Goal: Book appointment/travel/reservation

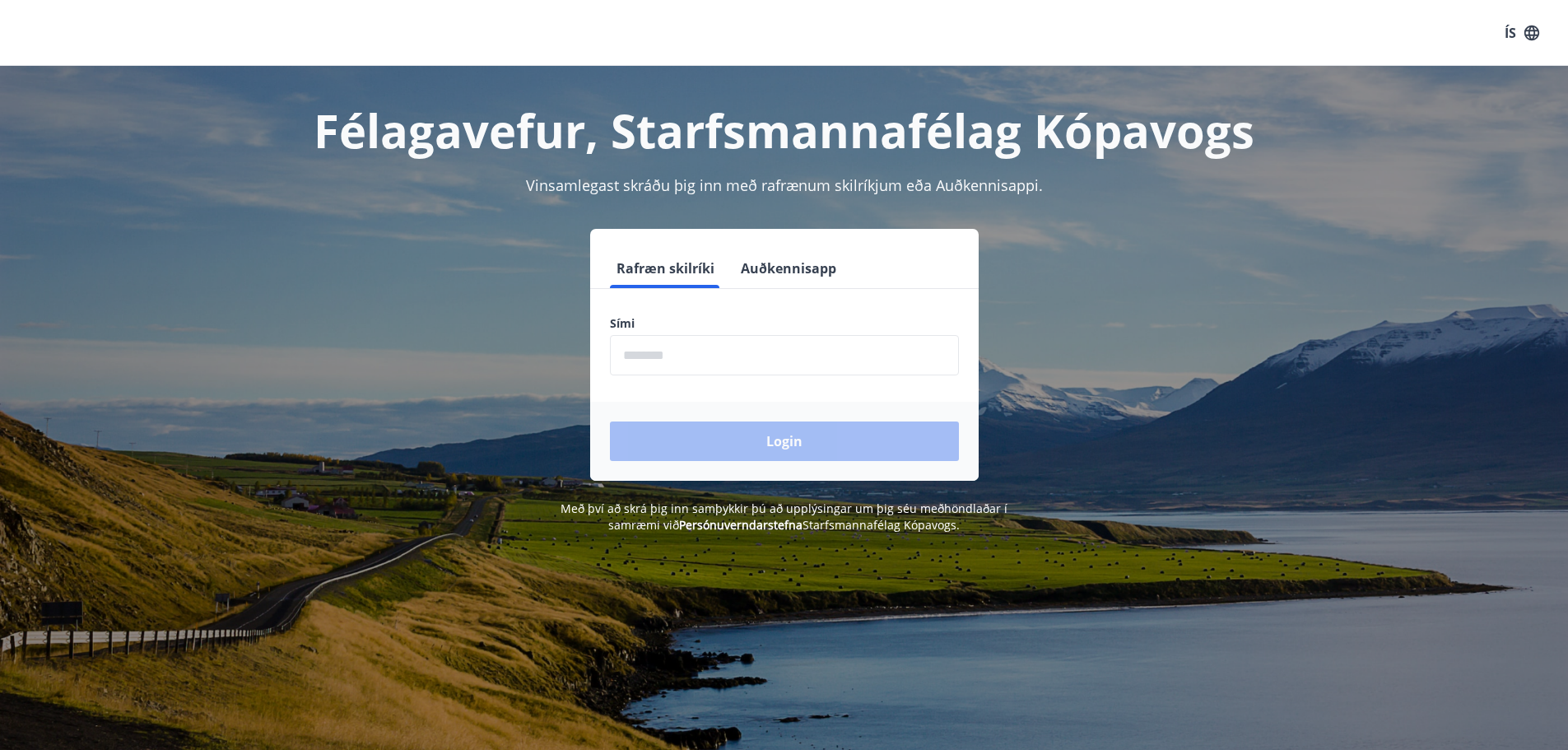
click at [663, 353] on input "phone" at bounding box center [784, 355] width 349 height 41
type input "********"
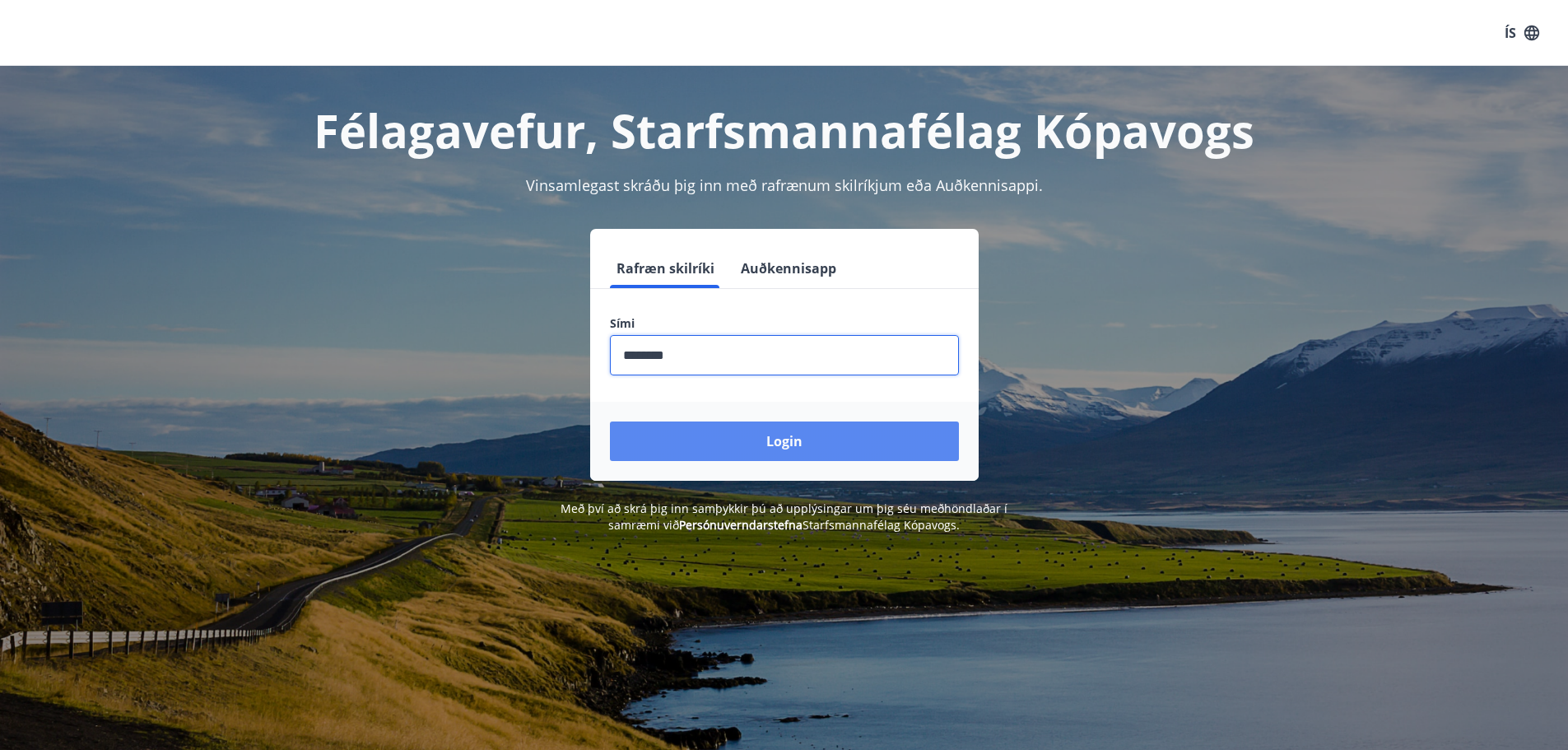
click at [721, 446] on button "Login" at bounding box center [784, 441] width 349 height 40
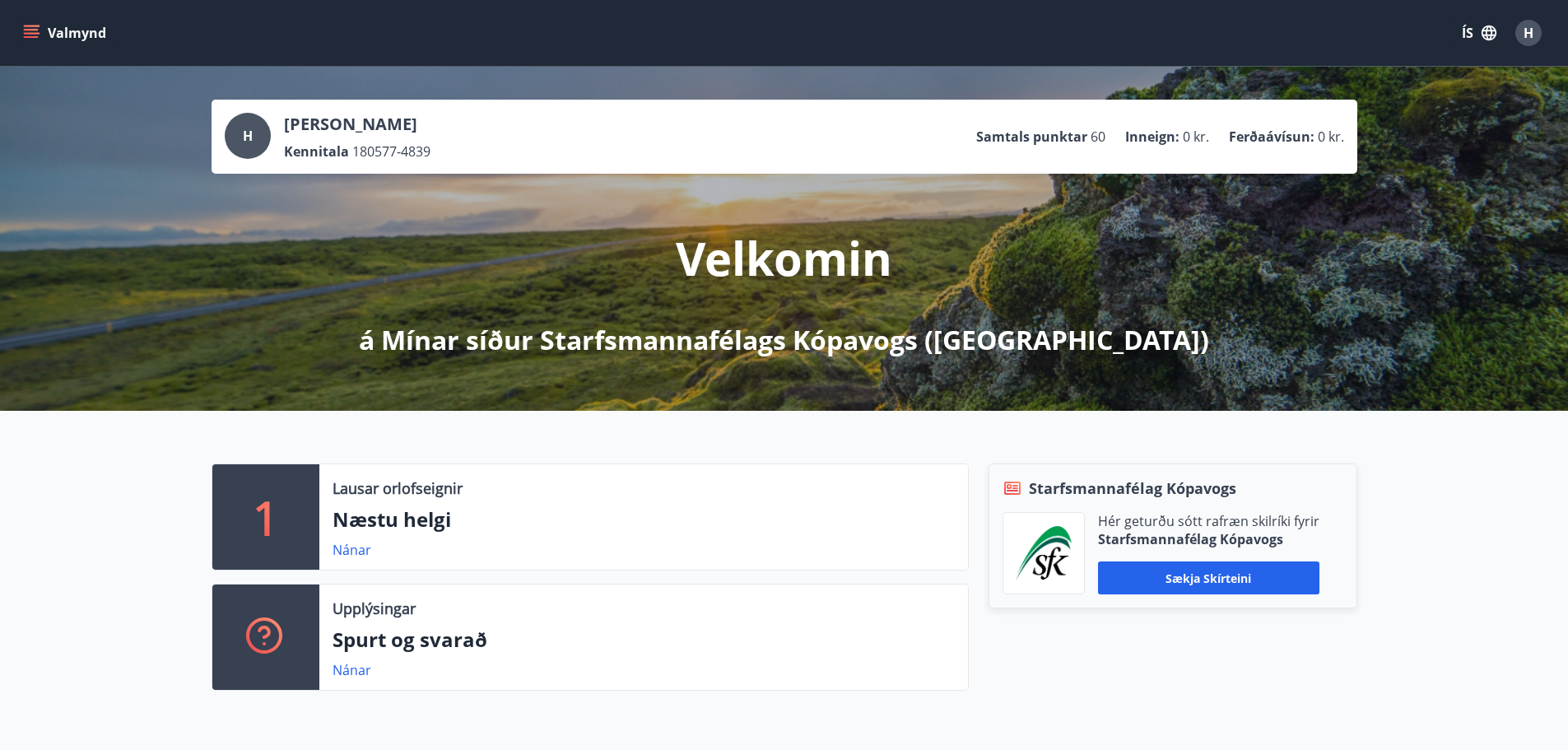
click at [27, 32] on icon "menu" at bounding box center [30, 32] width 16 height 16
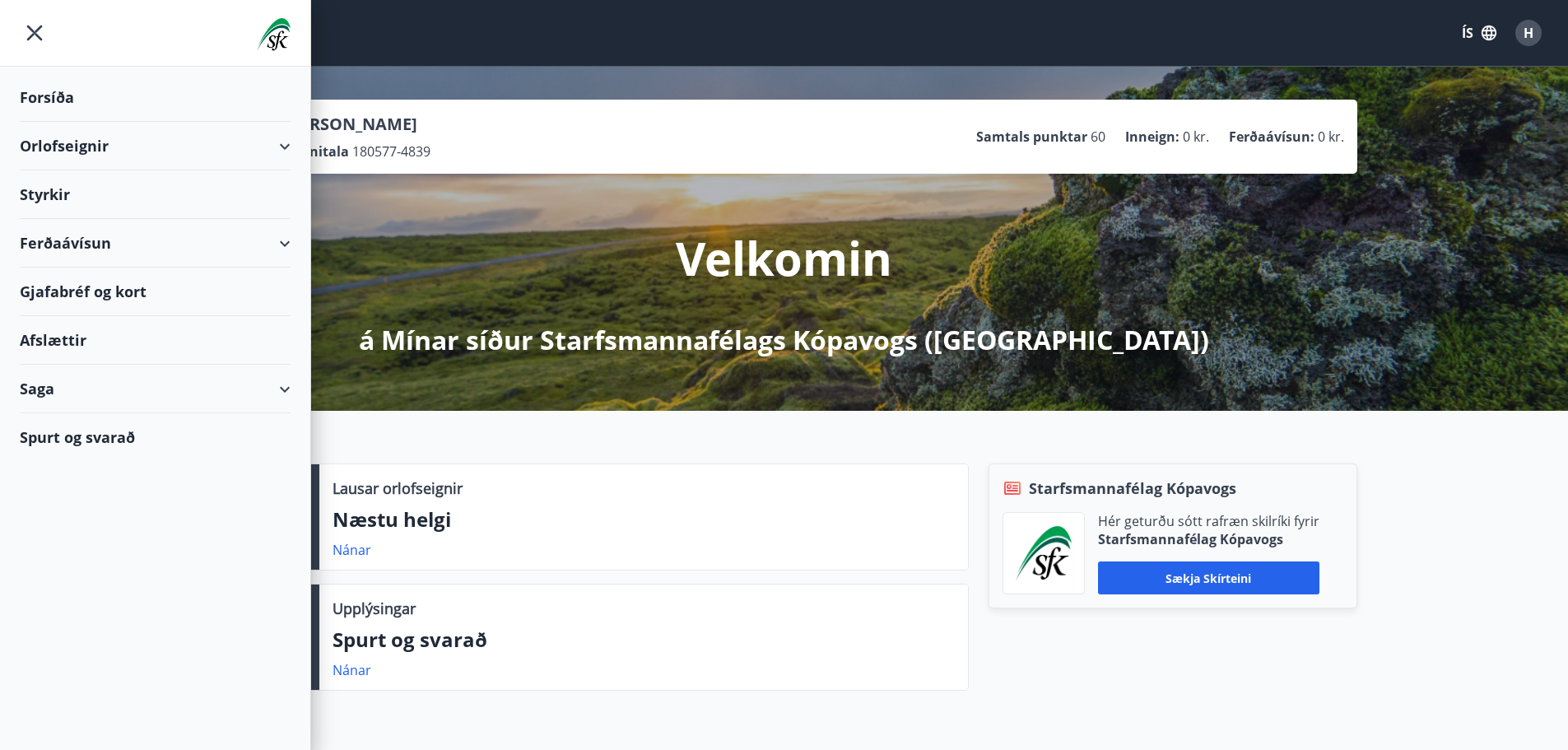
click at [52, 141] on div "Orlofseignir" at bounding box center [155, 145] width 271 height 48
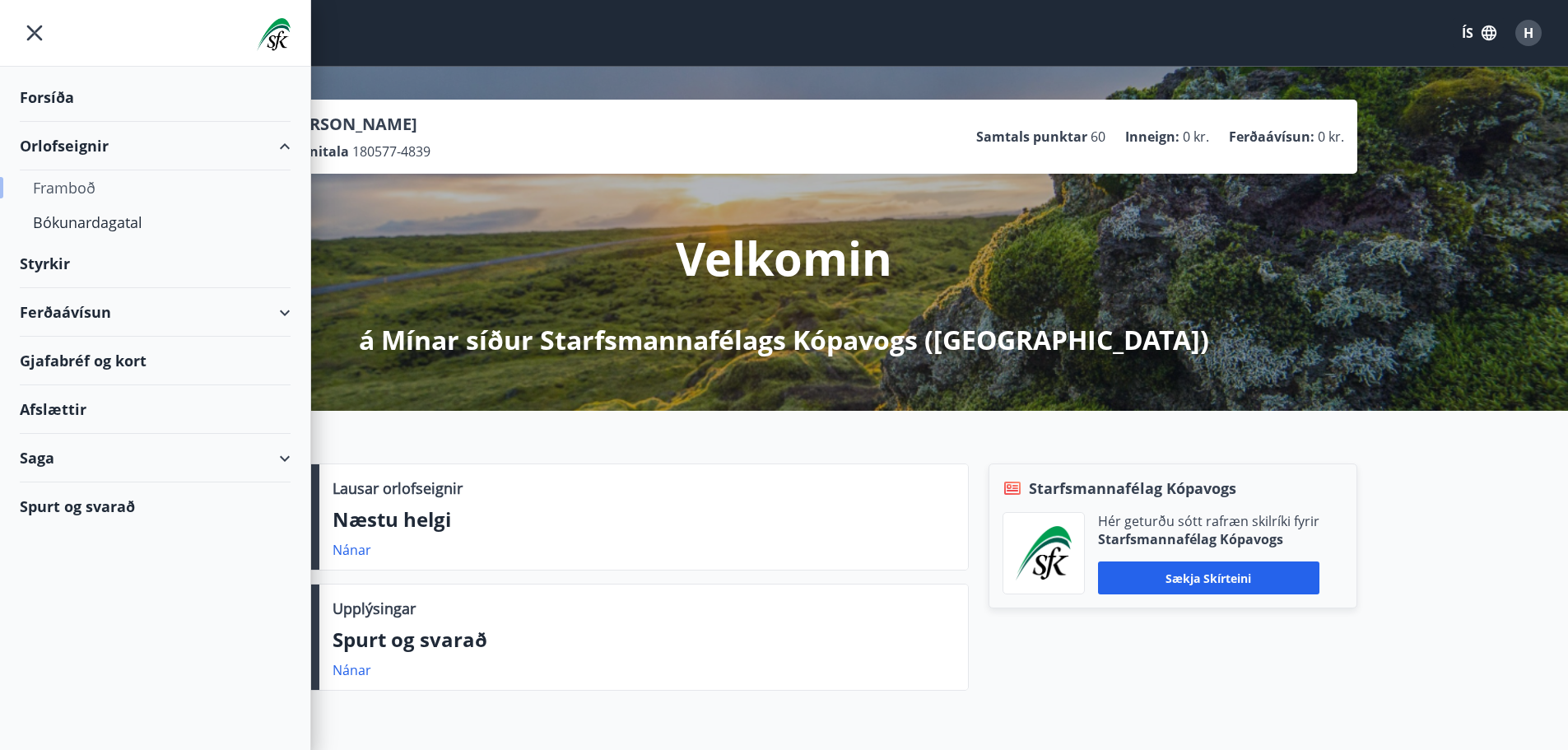
click at [79, 183] on div "Framboð" at bounding box center [155, 187] width 244 height 35
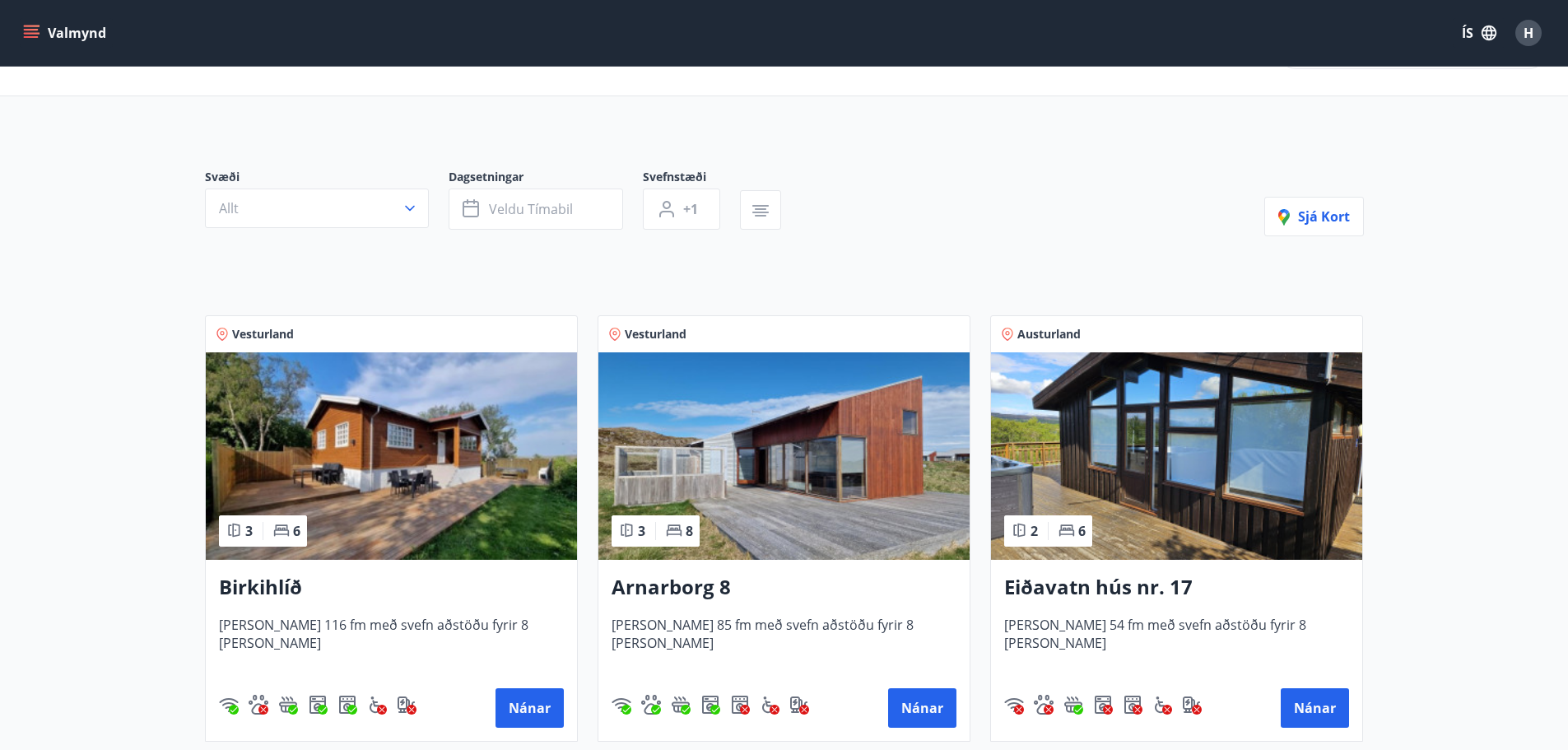
scroll to position [10, 0]
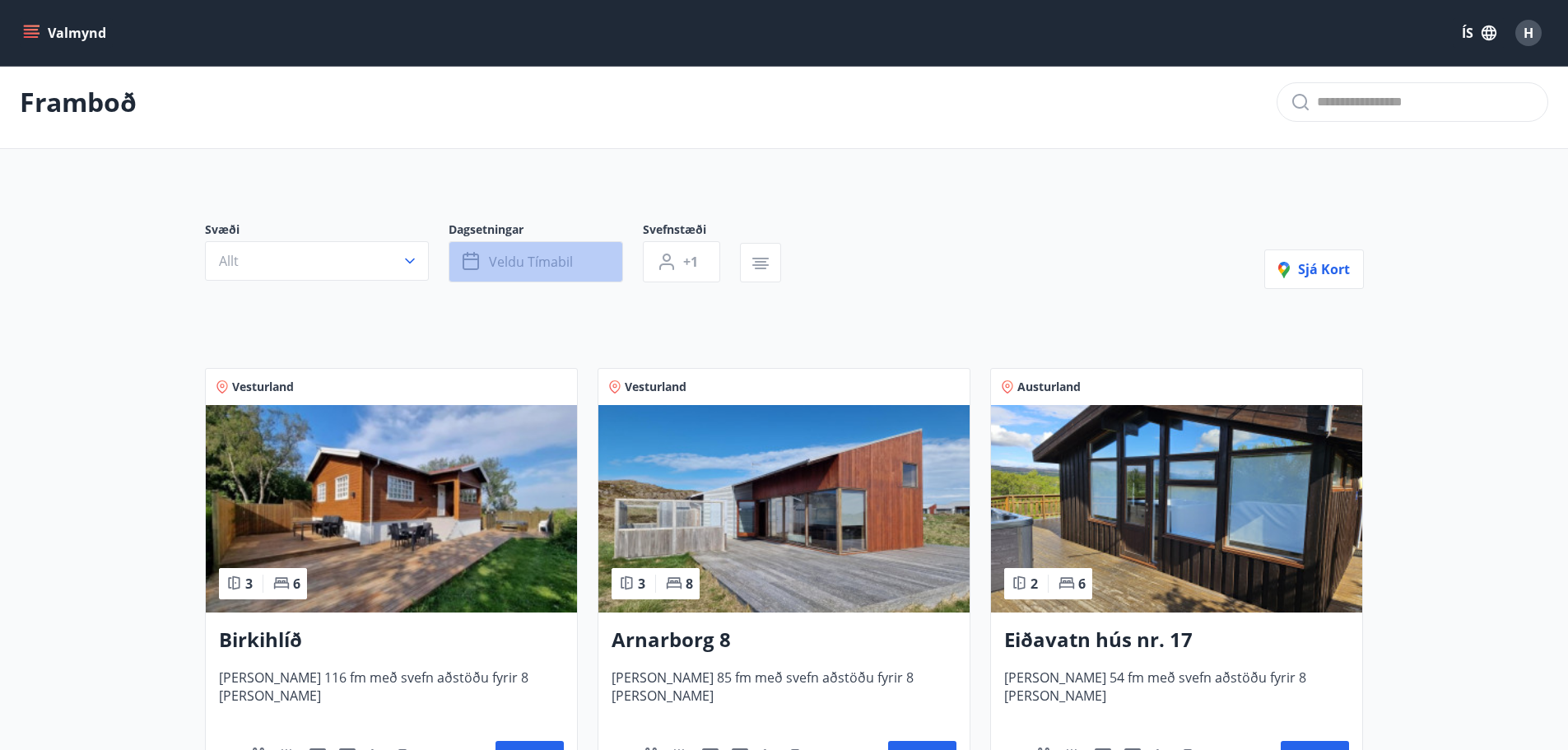
click at [564, 262] on span "Veldu tímabil" at bounding box center [530, 261] width 84 height 18
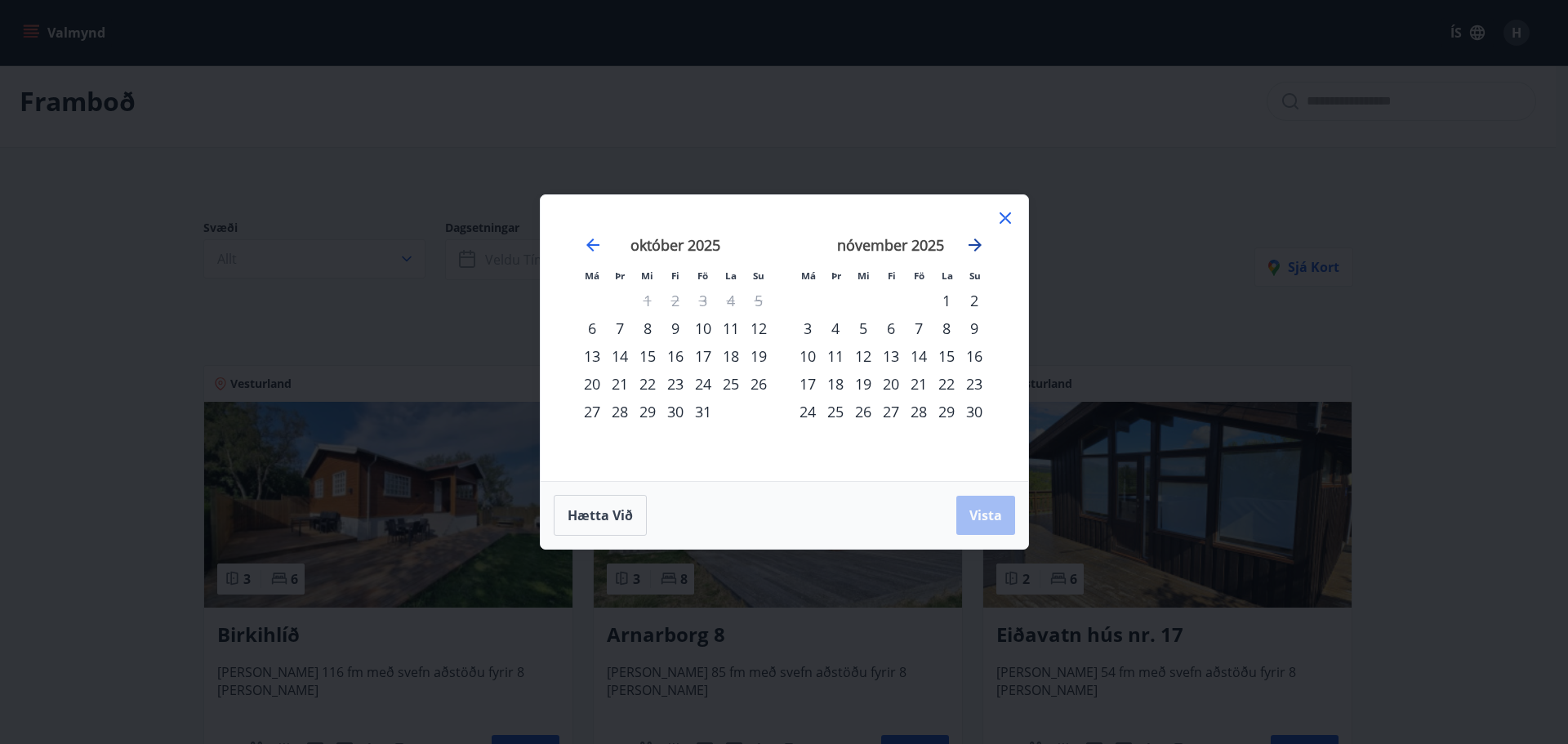
click at [972, 247] on icon "Move forward to switch to the next month." at bounding box center [974, 244] width 19 height 19
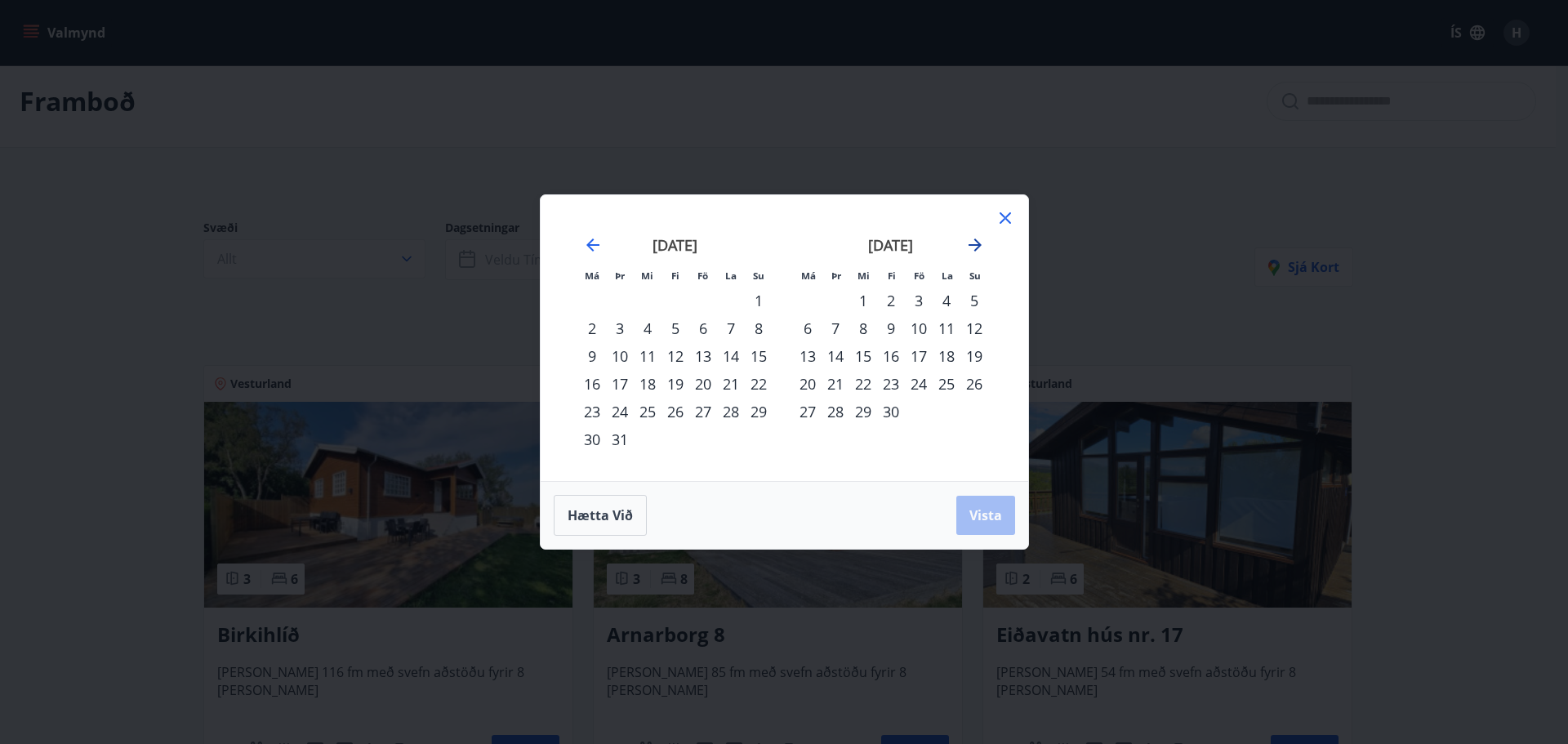
click at [972, 247] on icon "Move forward to switch to the next month." at bounding box center [974, 244] width 19 height 19
click at [945, 294] on div "1" at bounding box center [946, 300] width 28 height 28
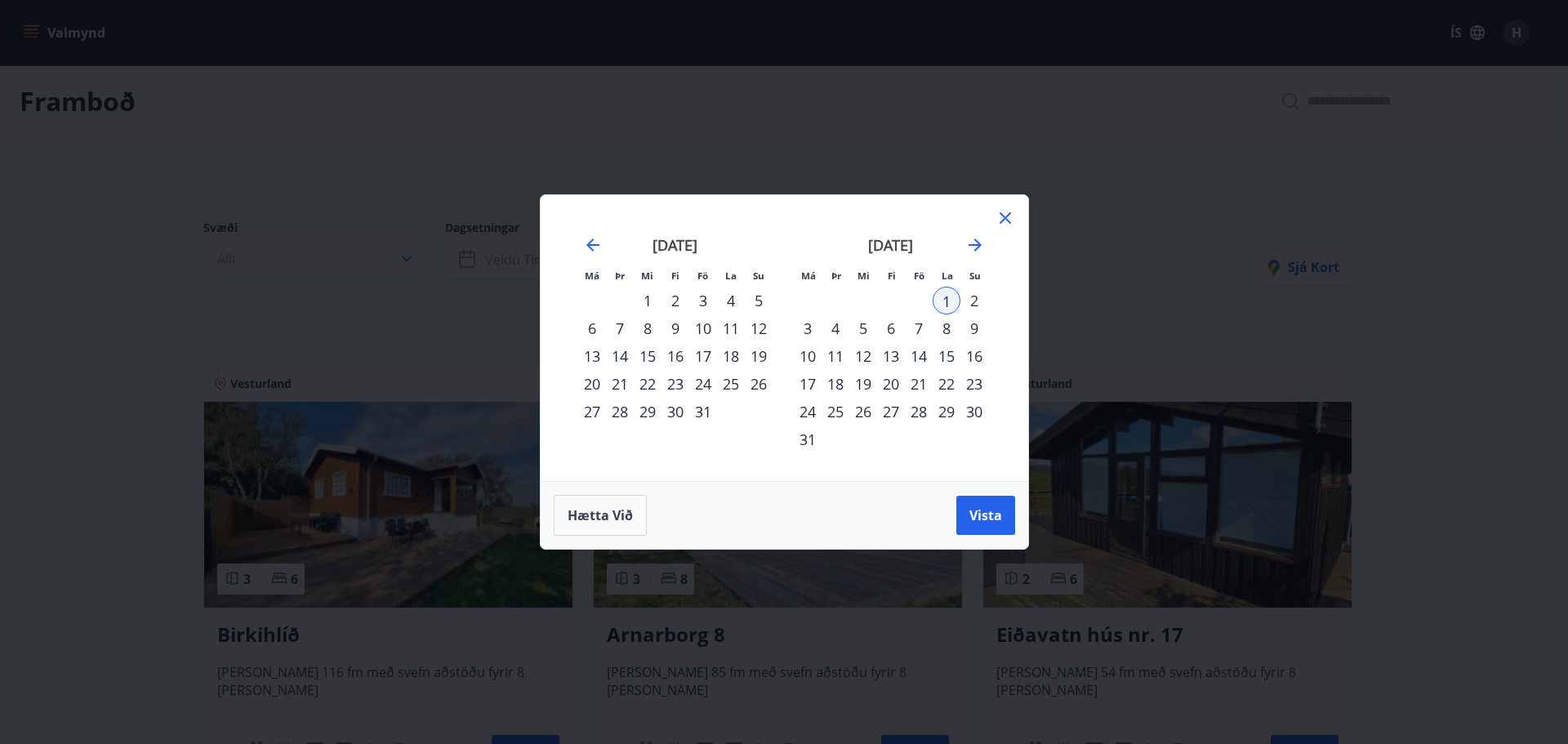
click at [948, 328] on div "8" at bounding box center [946, 328] width 28 height 28
click at [982, 517] on span "Vista" at bounding box center [985, 514] width 33 height 18
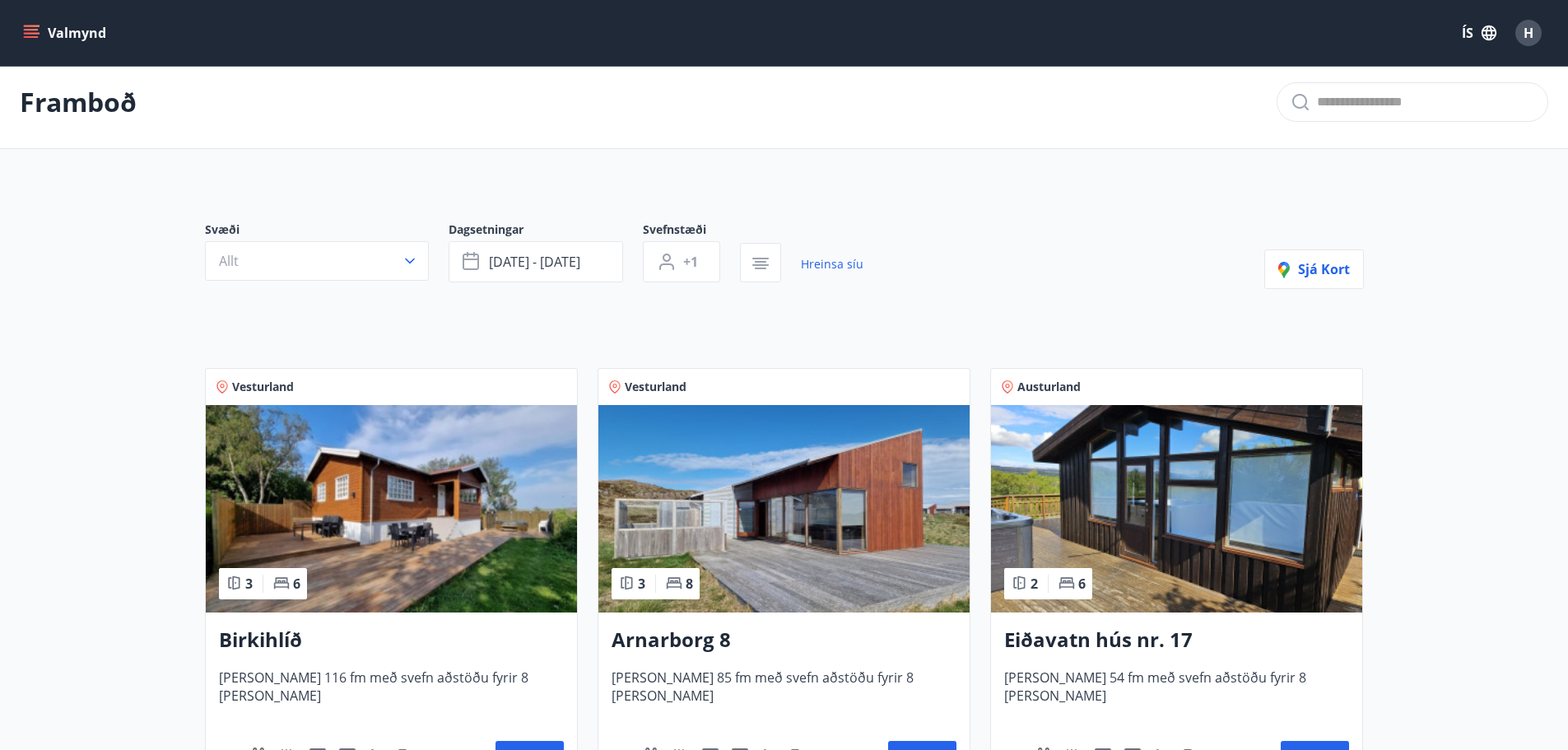
scroll to position [3, 0]
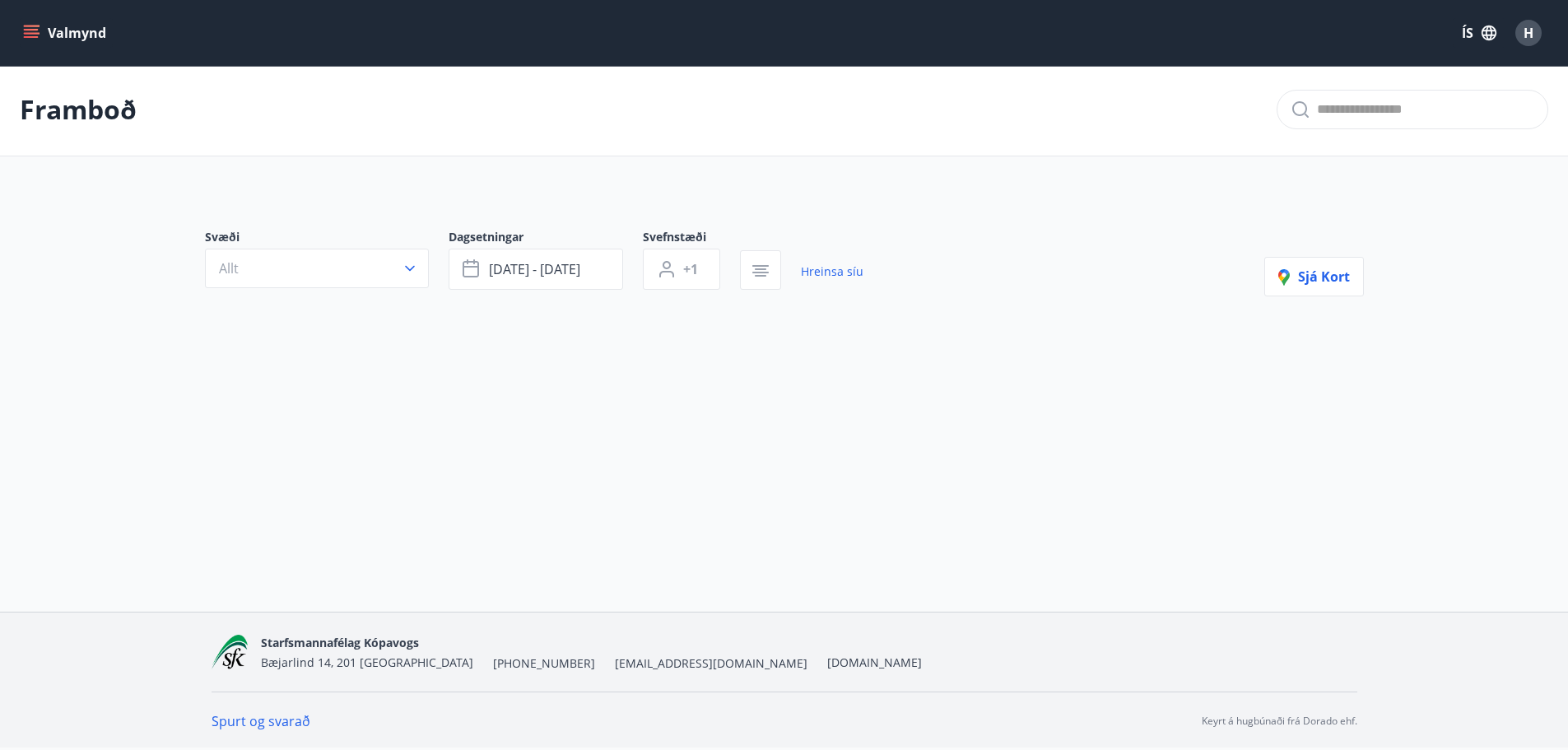
click at [49, 25] on button "Valmynd" at bounding box center [66, 32] width 93 height 30
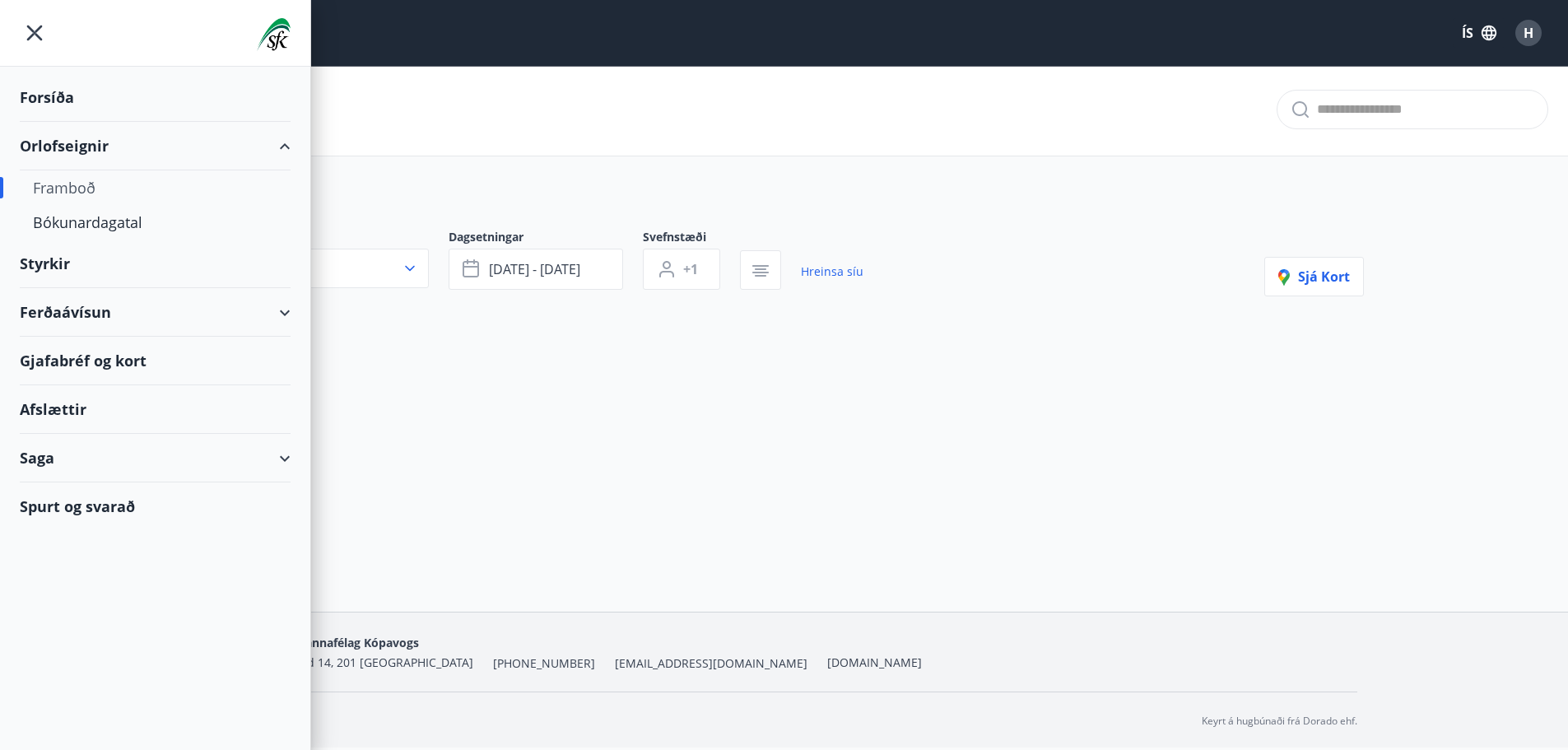
click at [70, 314] on div "Ferðaávísun" at bounding box center [155, 312] width 271 height 48
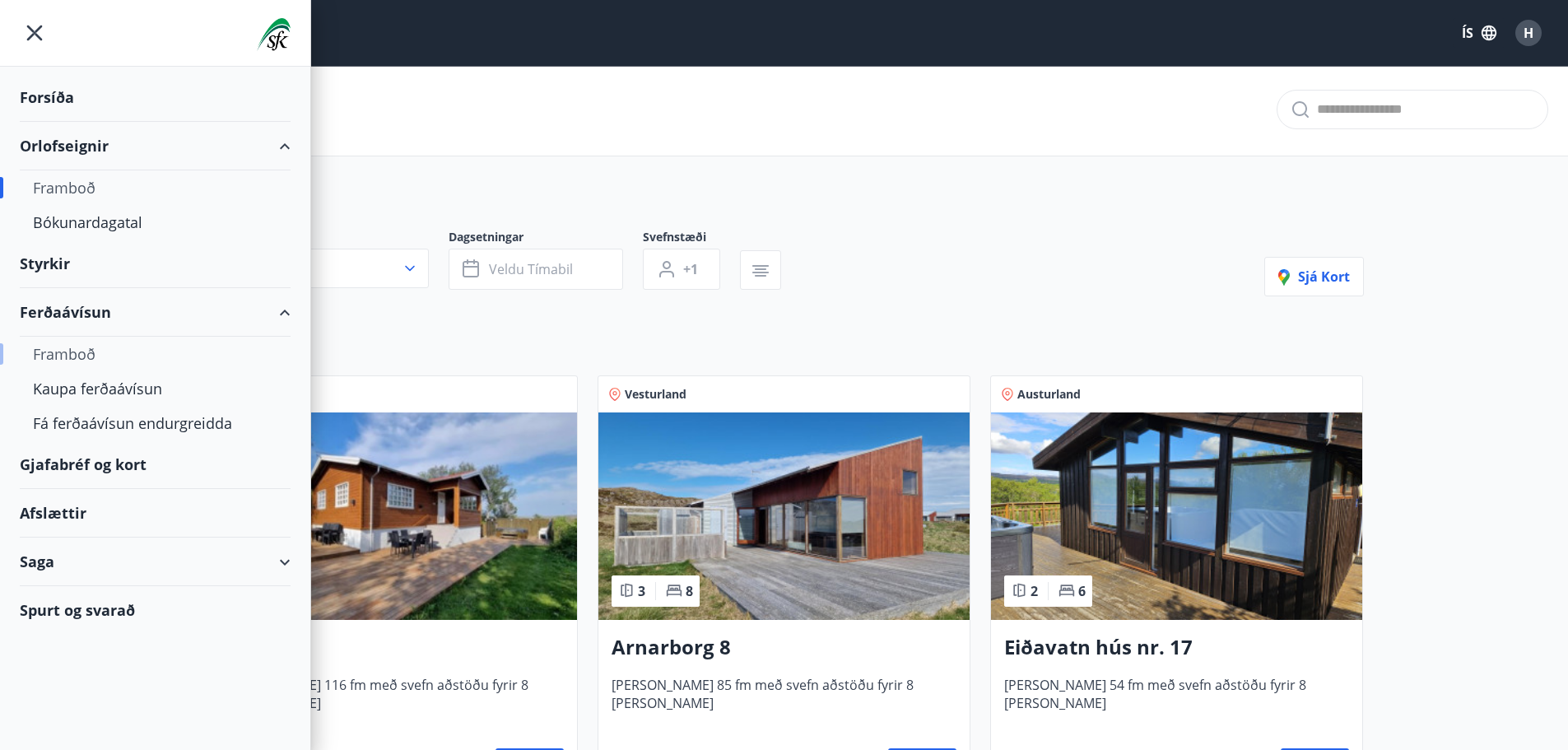
click at [69, 353] on div "Framboð" at bounding box center [155, 353] width 244 height 35
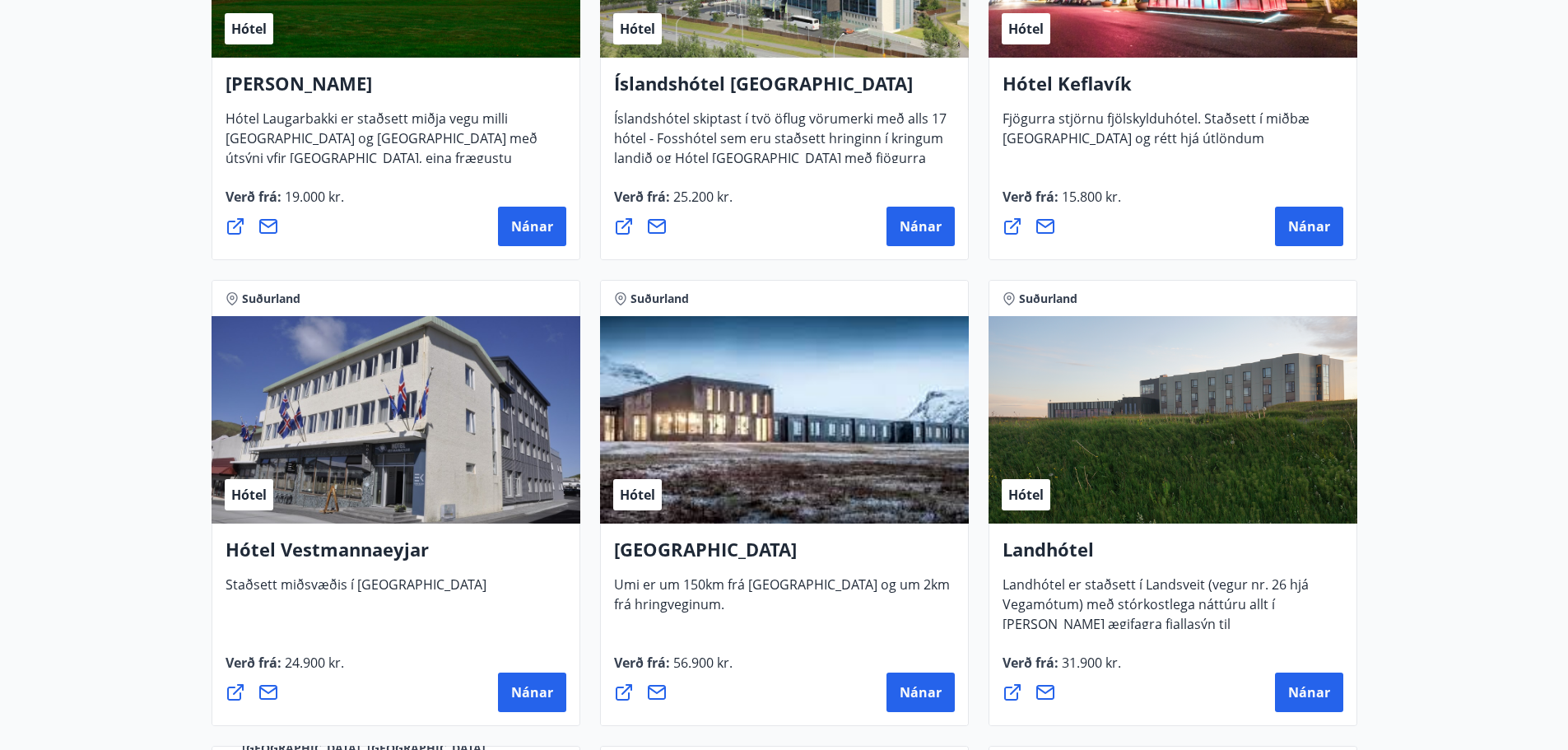
scroll to position [20, 0]
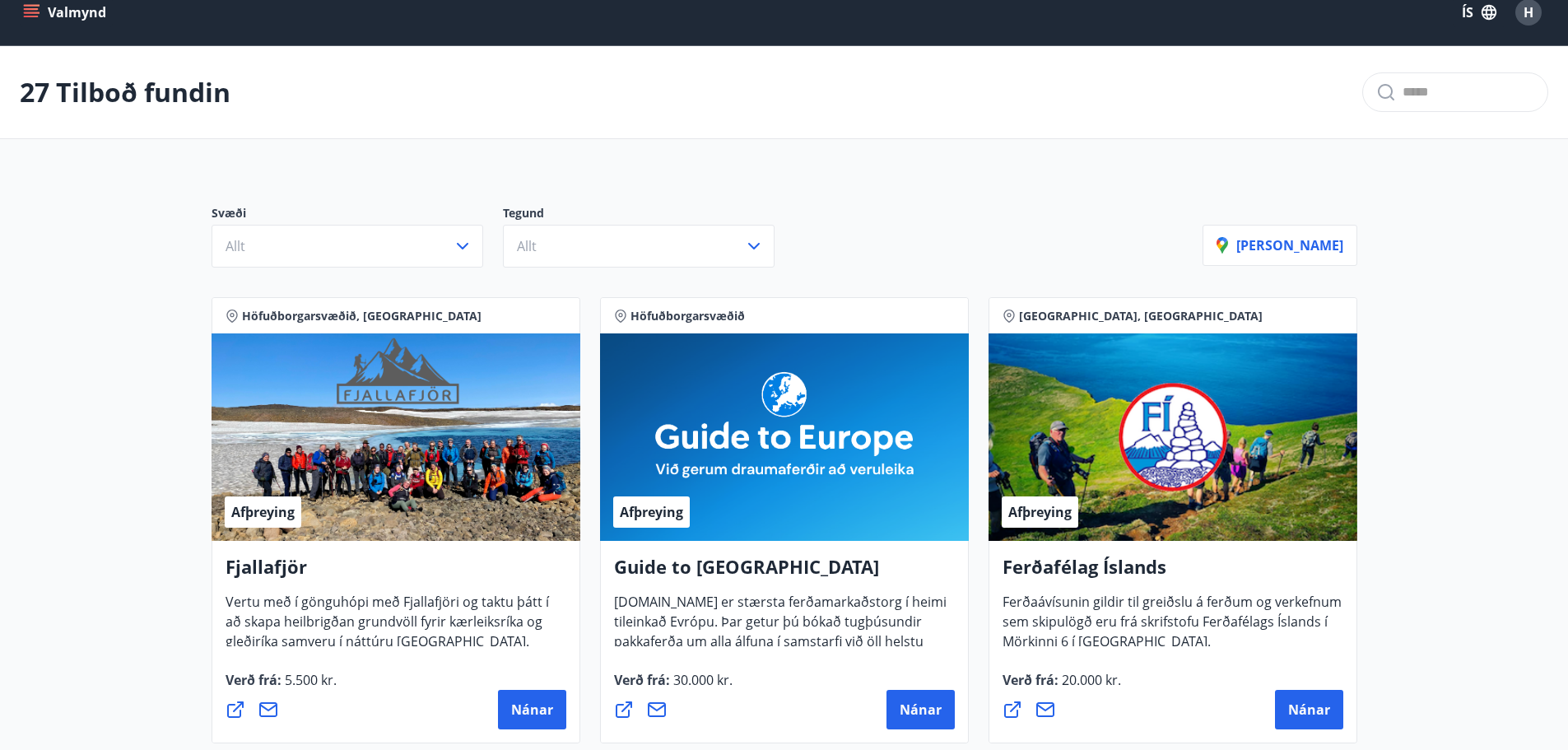
click at [38, 8] on icon "menu" at bounding box center [30, 12] width 16 height 16
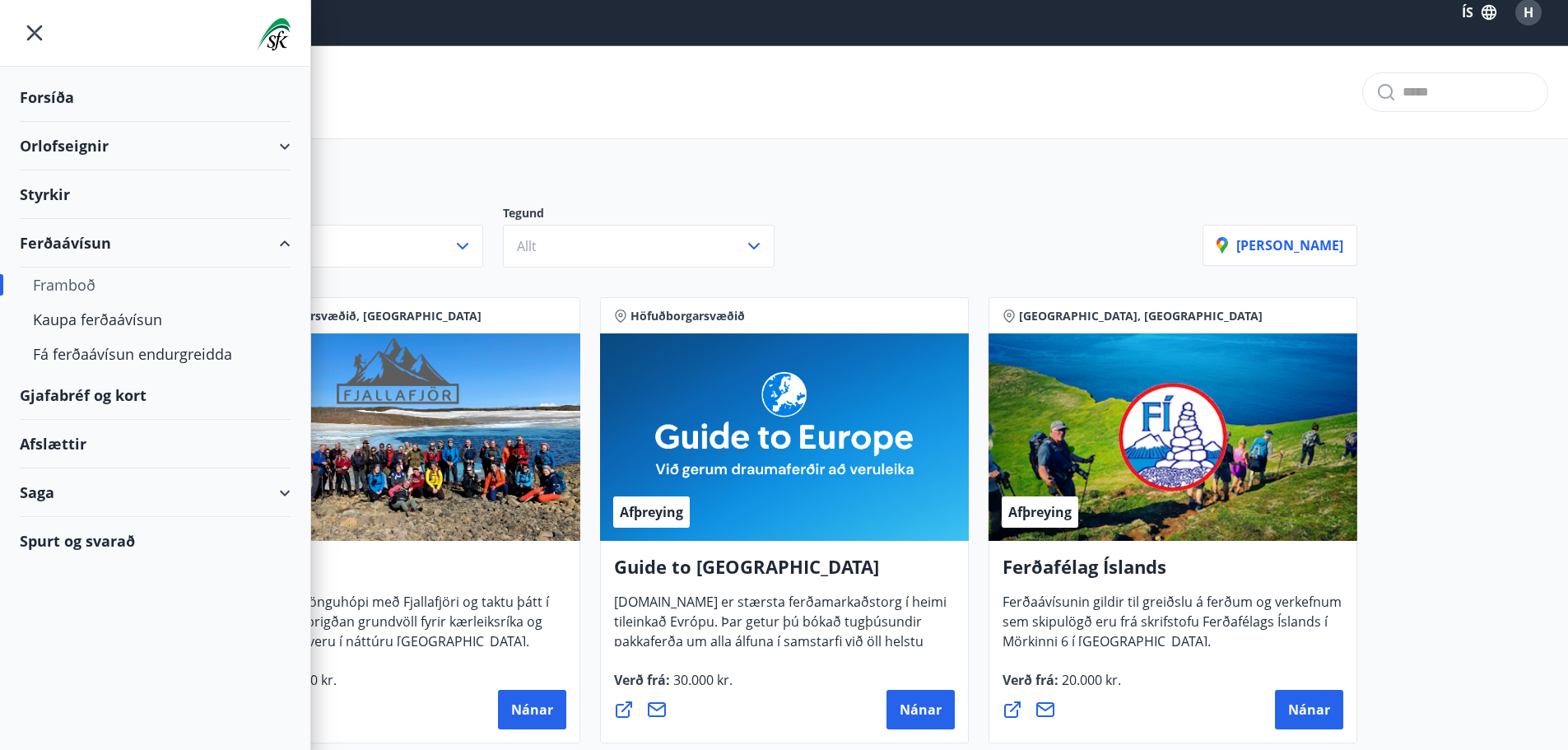
click at [89, 393] on div "Gjafabréf og kort" at bounding box center [155, 395] width 271 height 48
